Goal: Information Seeking & Learning: Find specific fact

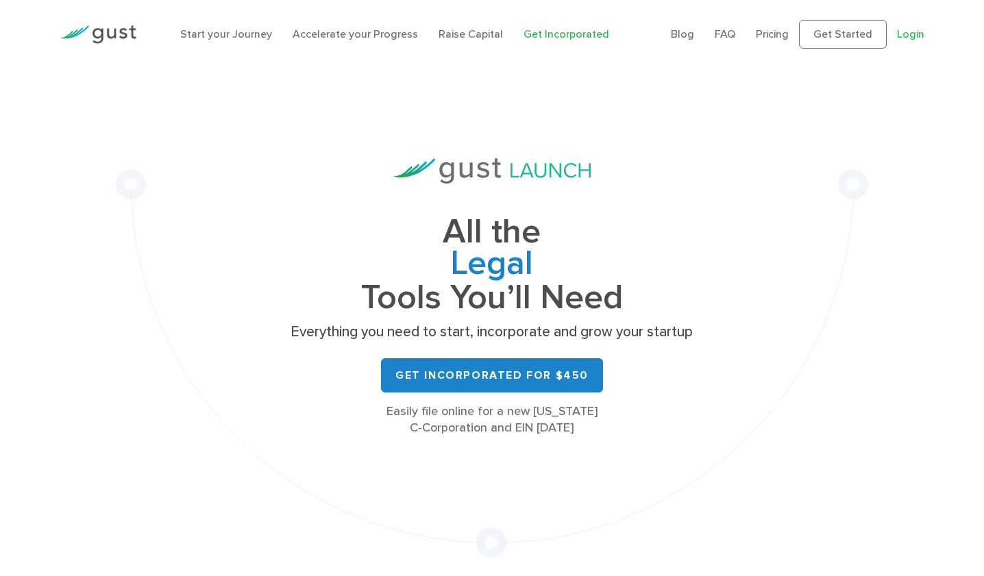
click at [899, 29] on link "Login" at bounding box center [910, 33] width 27 height 13
click at [912, 33] on link "Login" at bounding box center [910, 33] width 27 height 13
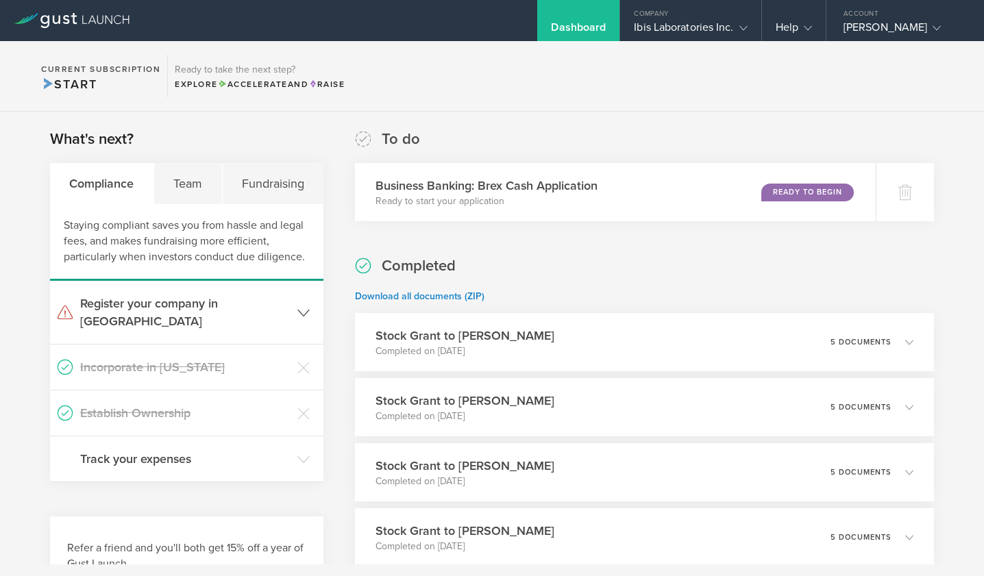
click at [306, 310] on polyline at bounding box center [303, 313] width 11 height 6
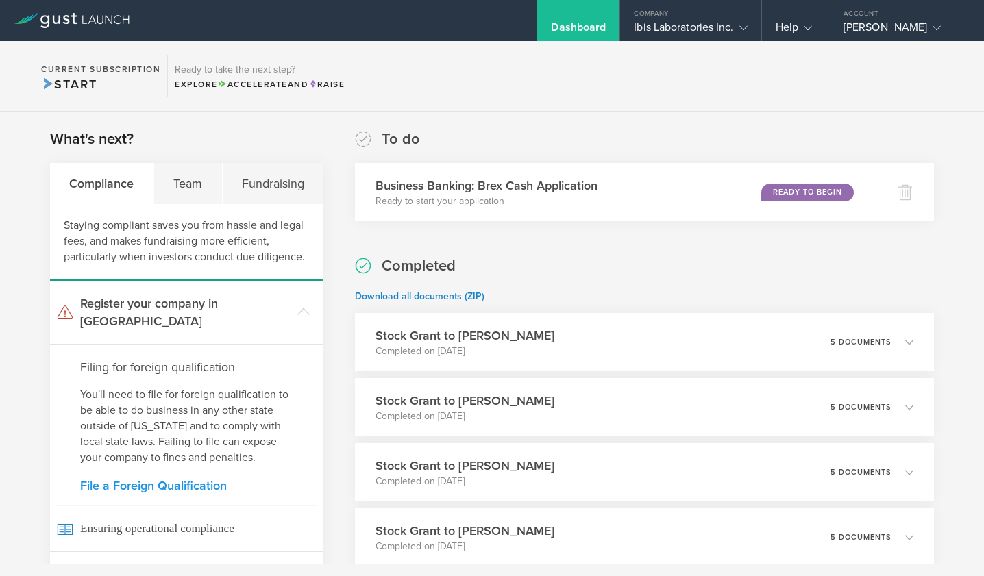
click at [138, 480] on link "File a Foreign Qualification" at bounding box center [186, 486] width 213 height 12
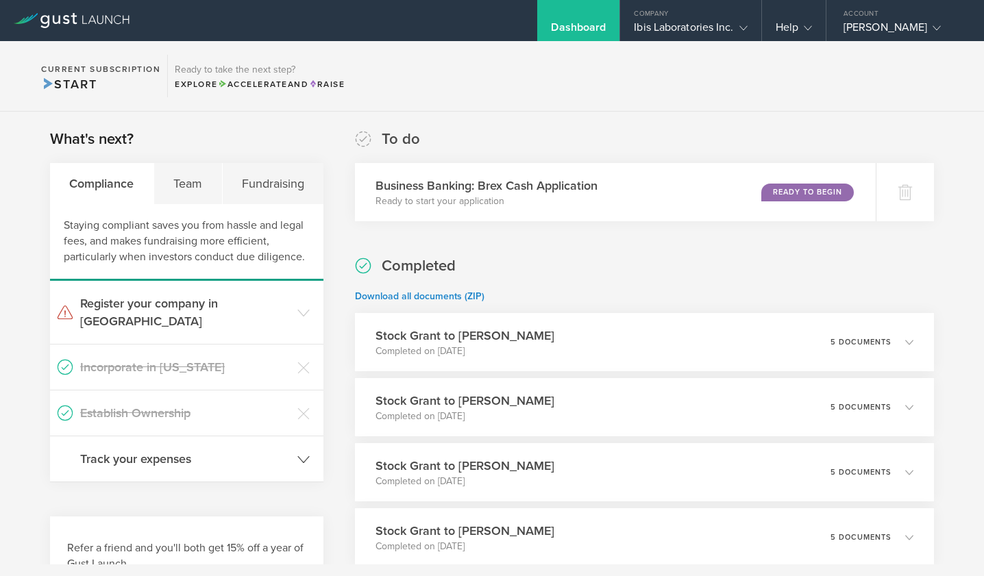
click at [169, 450] on h3 "Track your expenses" at bounding box center [185, 459] width 210 height 18
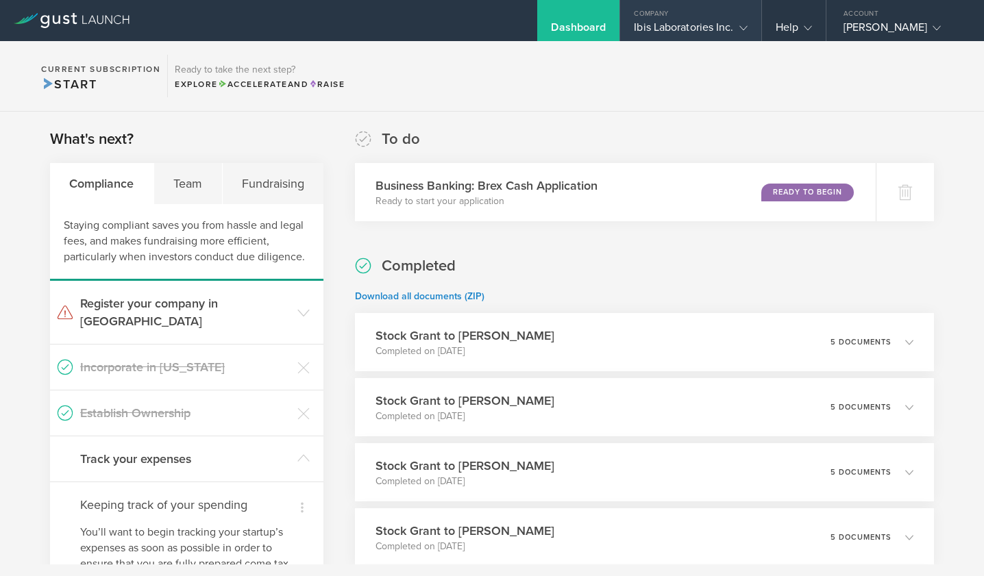
click at [679, 27] on div "Ibis Laboratories Inc." at bounding box center [690, 31] width 113 height 21
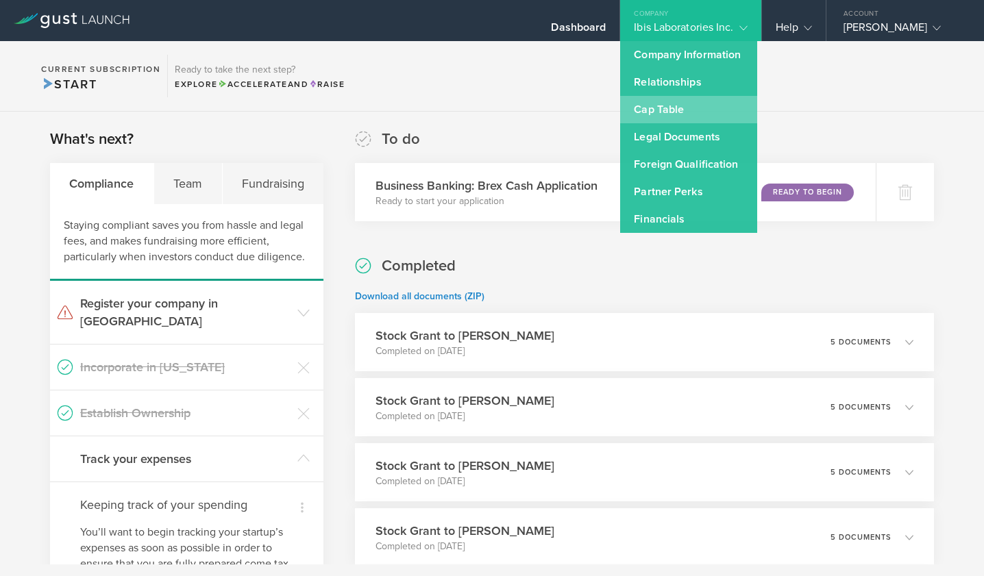
click at [653, 112] on link "Cap Table" at bounding box center [688, 109] width 137 height 27
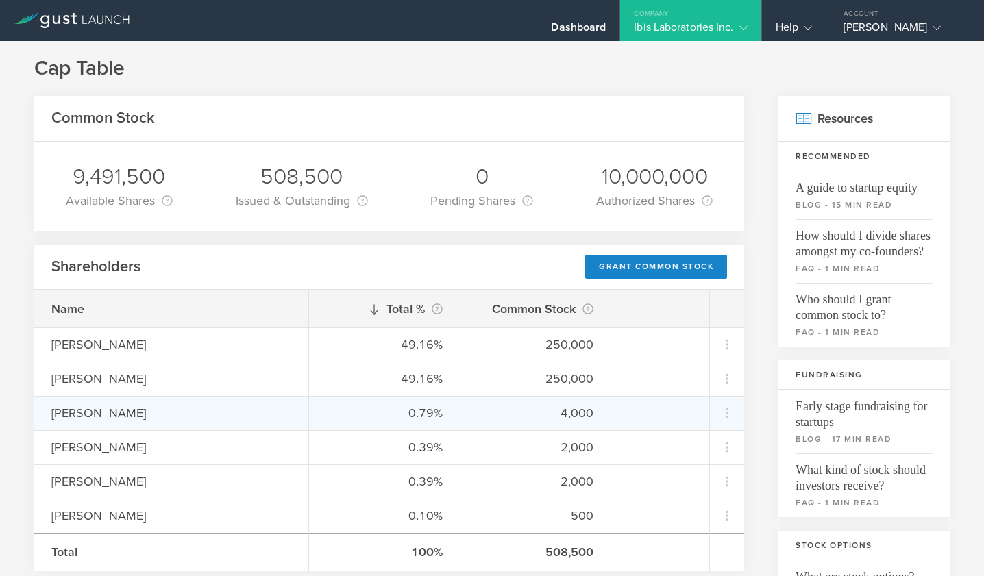
scroll to position [12, 0]
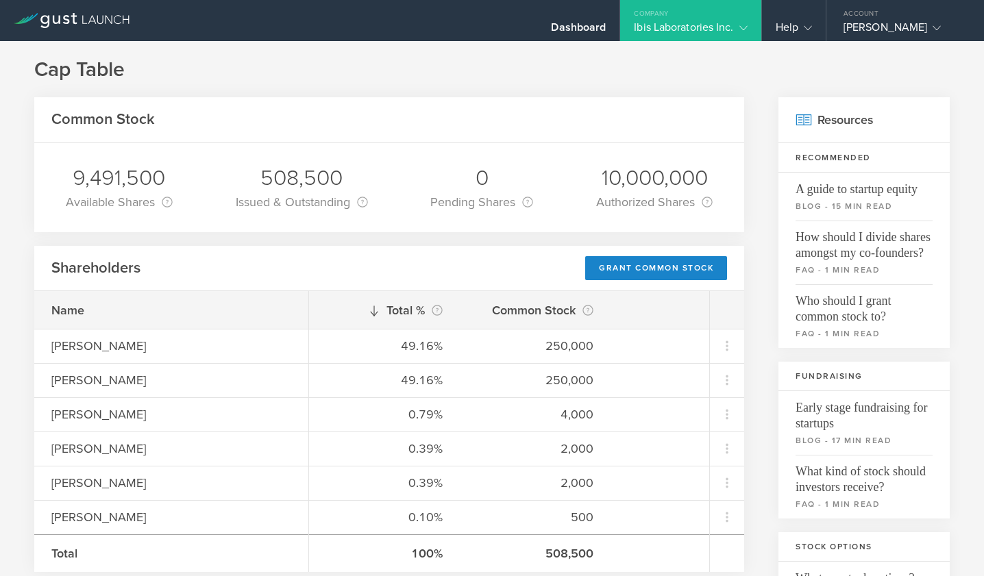
click at [78, 25] on icon at bounding box center [72, 20] width 116 height 15
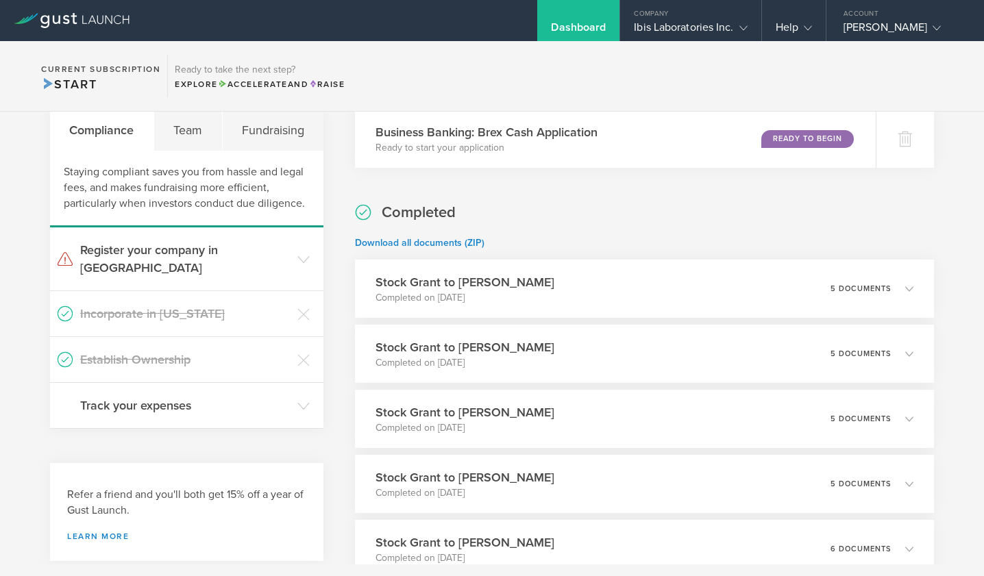
scroll to position [47, 0]
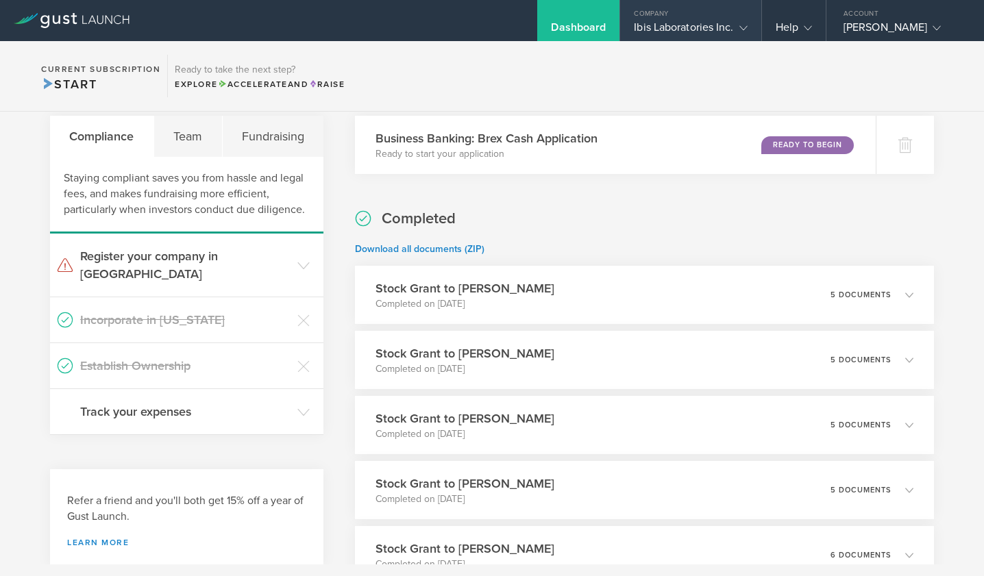
click at [669, 21] on div "Ibis Laboratories Inc." at bounding box center [690, 31] width 113 height 21
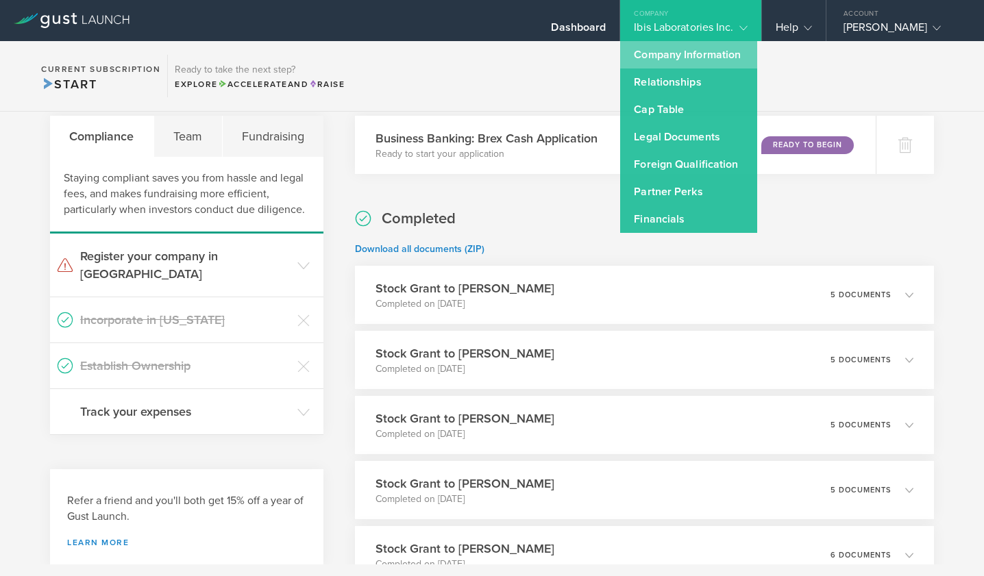
click at [665, 57] on link "Company Information" at bounding box center [688, 54] width 137 height 27
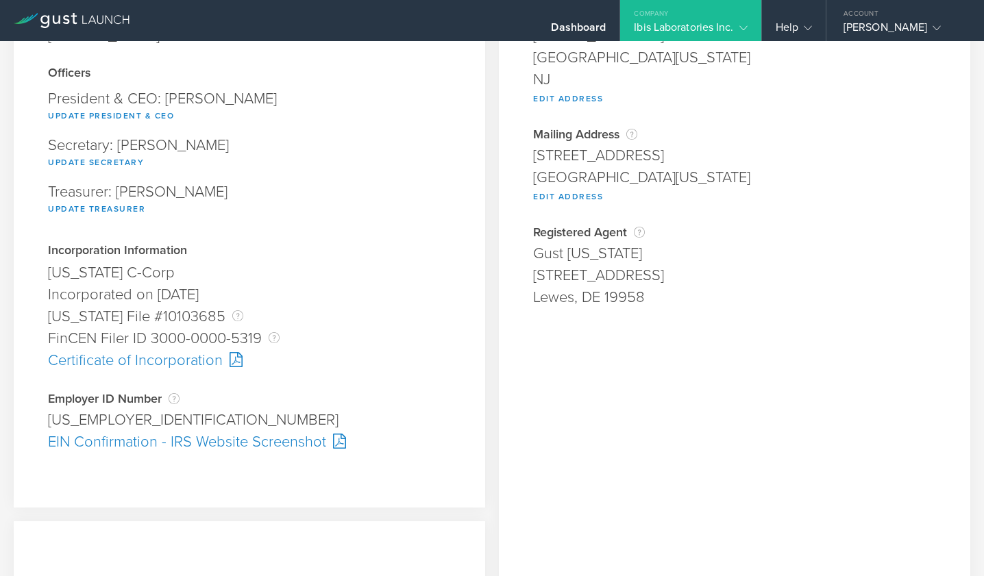
scroll to position [161, 0]
drag, startPoint x: 533, startPoint y: 254, endPoint x: 632, endPoint y: 252, distance: 98.7
click at [632, 252] on div "Gust [US_STATE]" at bounding box center [734, 254] width 403 height 22
copy div "Gust [US_STATE]"
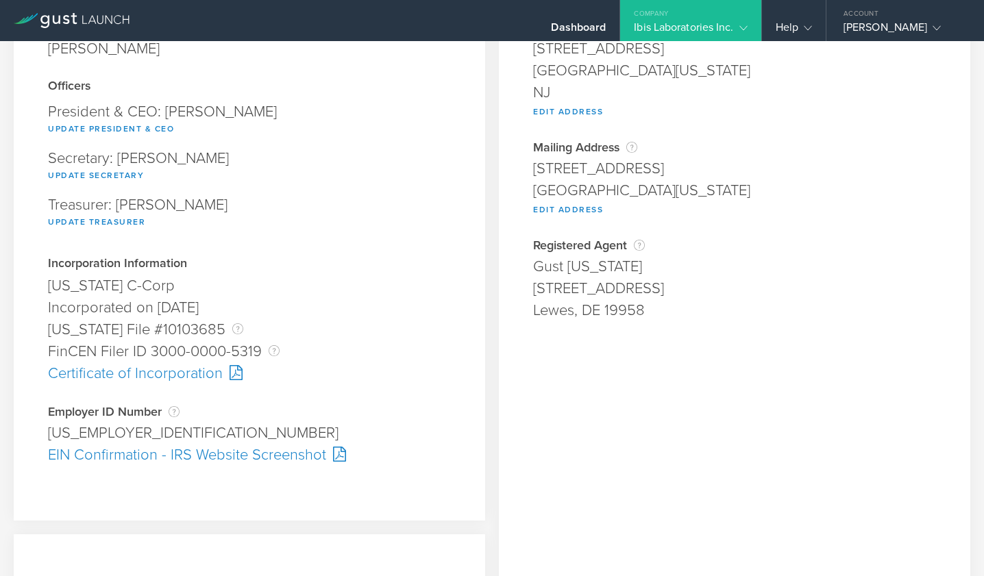
click at [554, 414] on div "Company Address Physical Address [STREET_ADDRESS][US_STATE] Edit Address Addres…" at bounding box center [734, 371] width 471 height 930
click at [552, 293] on div "[STREET_ADDRESS]" at bounding box center [734, 288] width 403 height 22
copy div "[STREET_ADDRESS]"
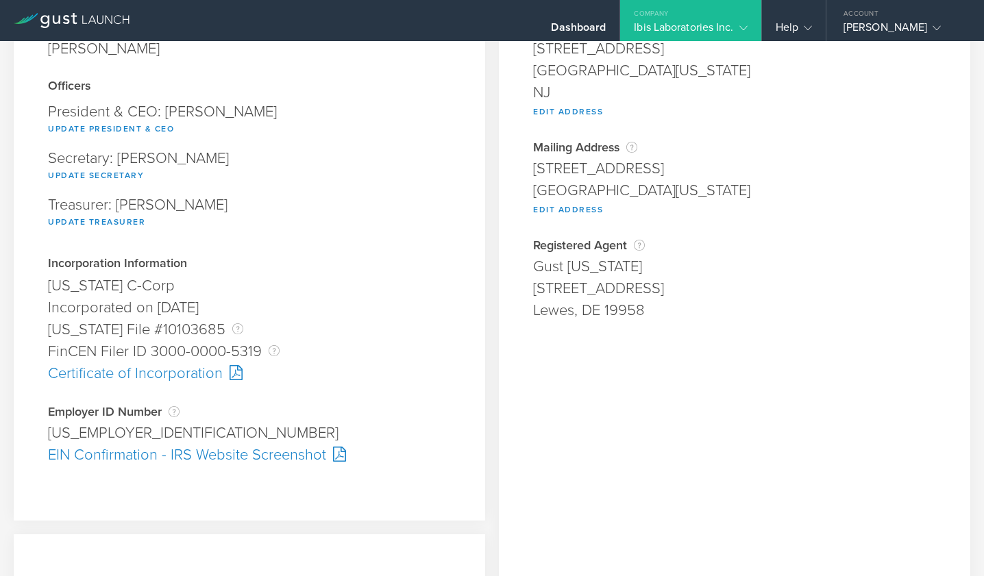
click at [547, 315] on div "Lewes, DE 19958" at bounding box center [734, 310] width 403 height 22
copy div "Lewes"
click at [580, 35] on div "Dashboard" at bounding box center [578, 31] width 55 height 21
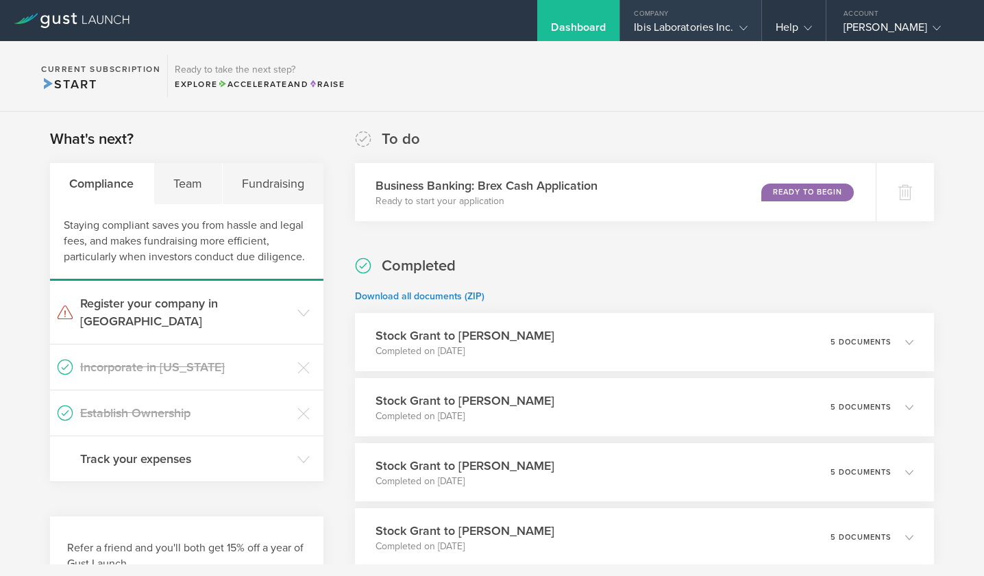
click at [687, 23] on div "Ibis Laboratories Inc." at bounding box center [690, 31] width 113 height 21
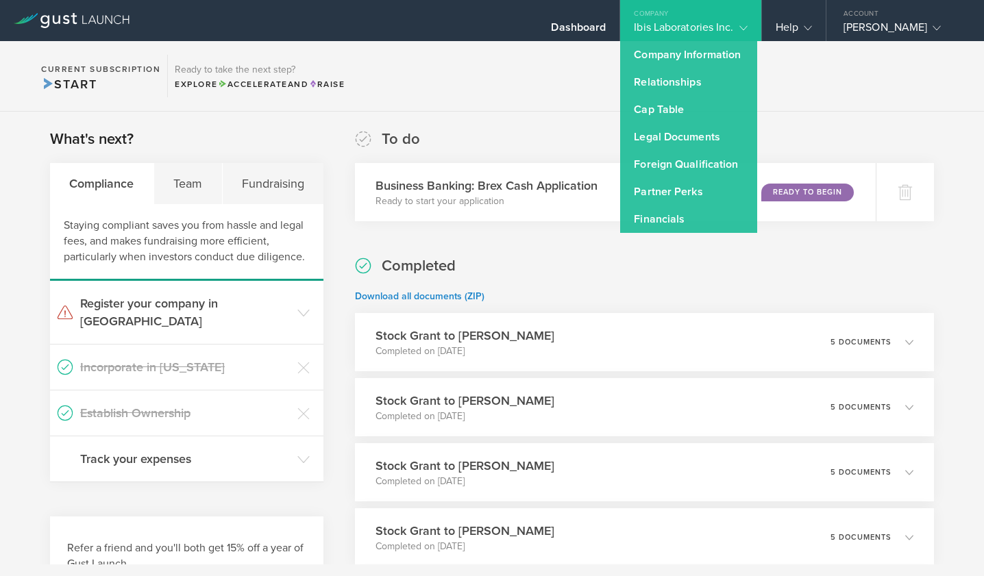
click at [540, 99] on section "Current Subscription Start Ready to take the next step? Explore Accelerate and …" at bounding box center [492, 76] width 984 height 71
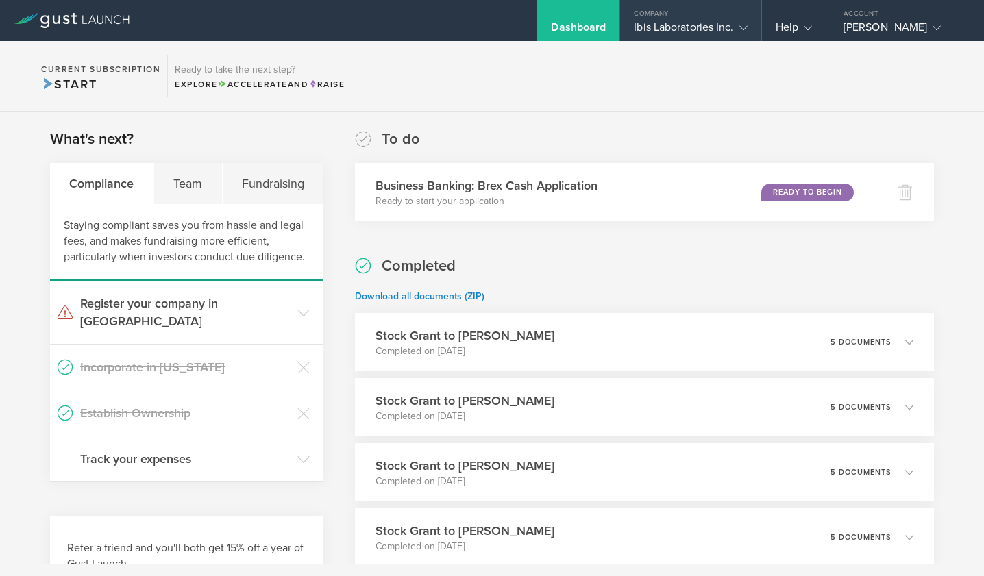
click at [643, 17] on div "Company" at bounding box center [690, 10] width 140 height 21
click at [655, 31] on div "Ibis Laboratories Inc." at bounding box center [690, 31] width 113 height 21
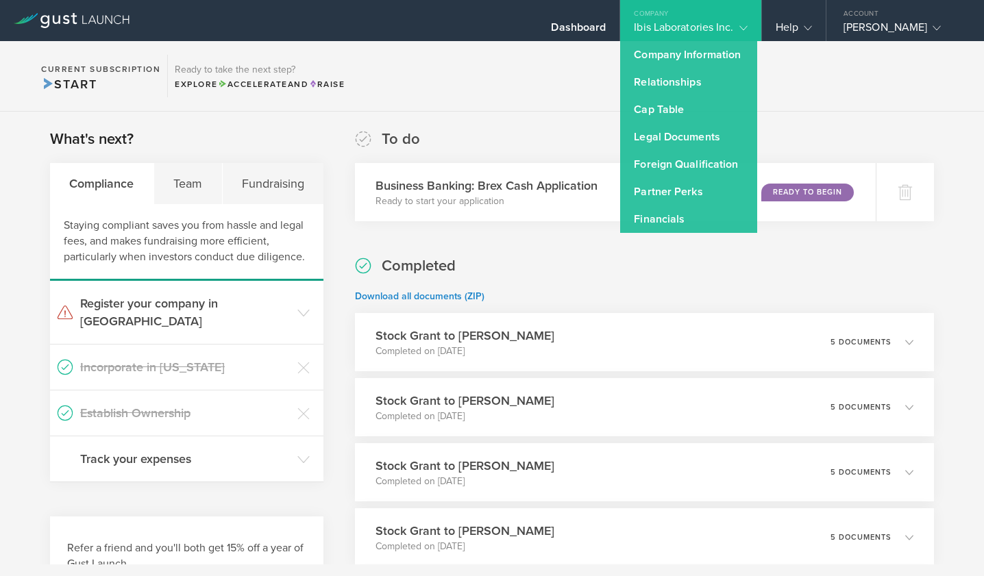
click at [841, 88] on section "Current Subscription Start Ready to take the next step? Explore Accelerate and …" at bounding box center [492, 76] width 984 height 71
